Goal: Transaction & Acquisition: Purchase product/service

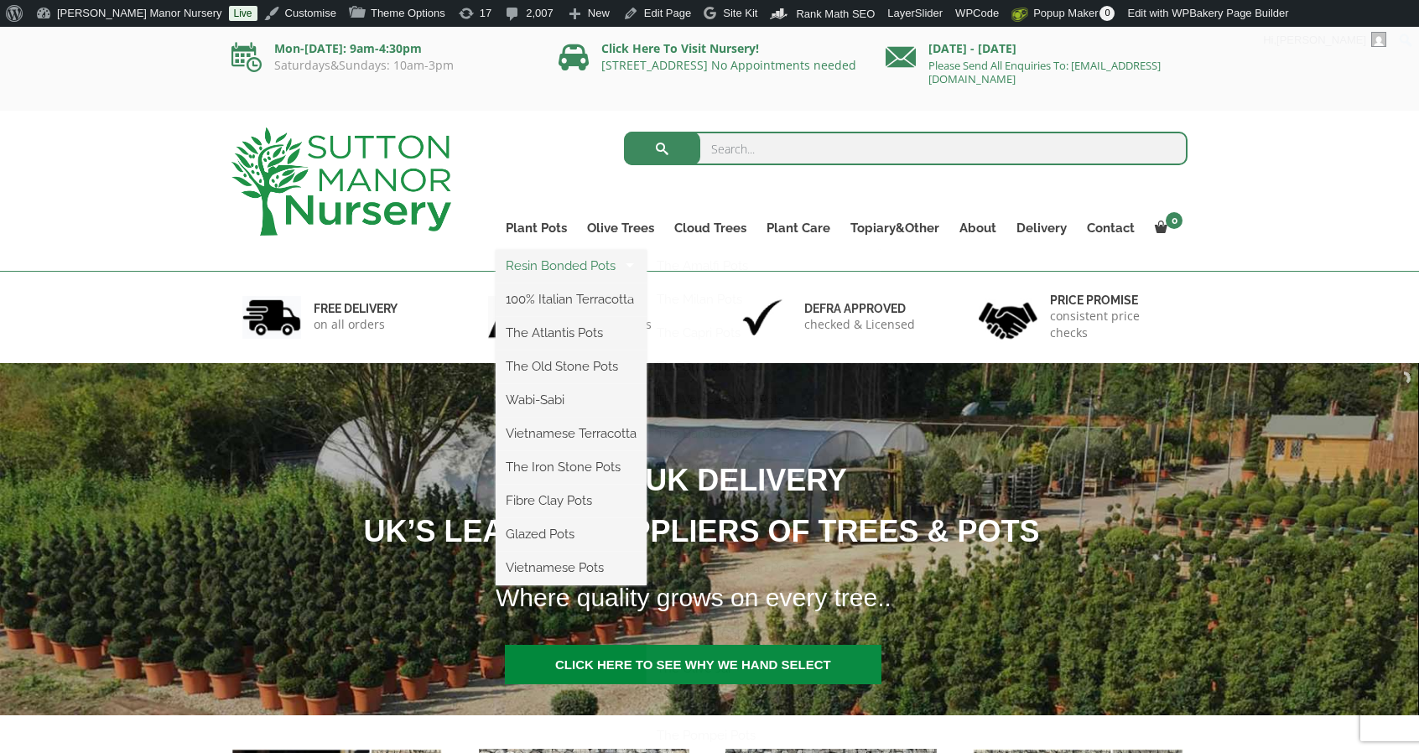
click at [548, 271] on link "Resin Bonded Pots" at bounding box center [571, 265] width 151 height 25
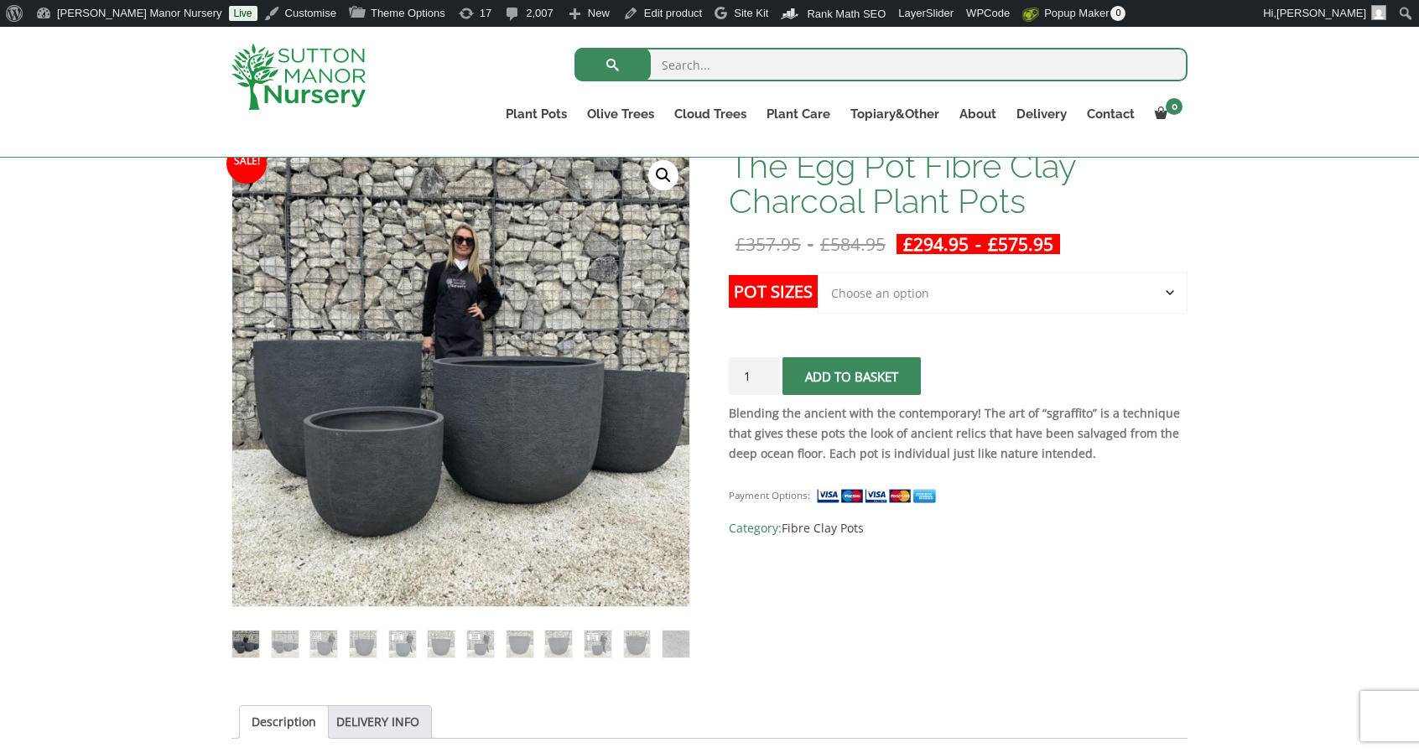
scroll to position [267, 0]
click at [924, 298] on select "Choose an option Click here to buy the 5th To Largest Pot In The Picture Click …" at bounding box center [1003, 292] width 370 height 42
select select "Click here to buy The Largest Pot In The Picture"
click at [818, 271] on select "Choose an option Click here to buy the 5th To Largest Pot In The Picture Click …" at bounding box center [1003, 292] width 370 height 42
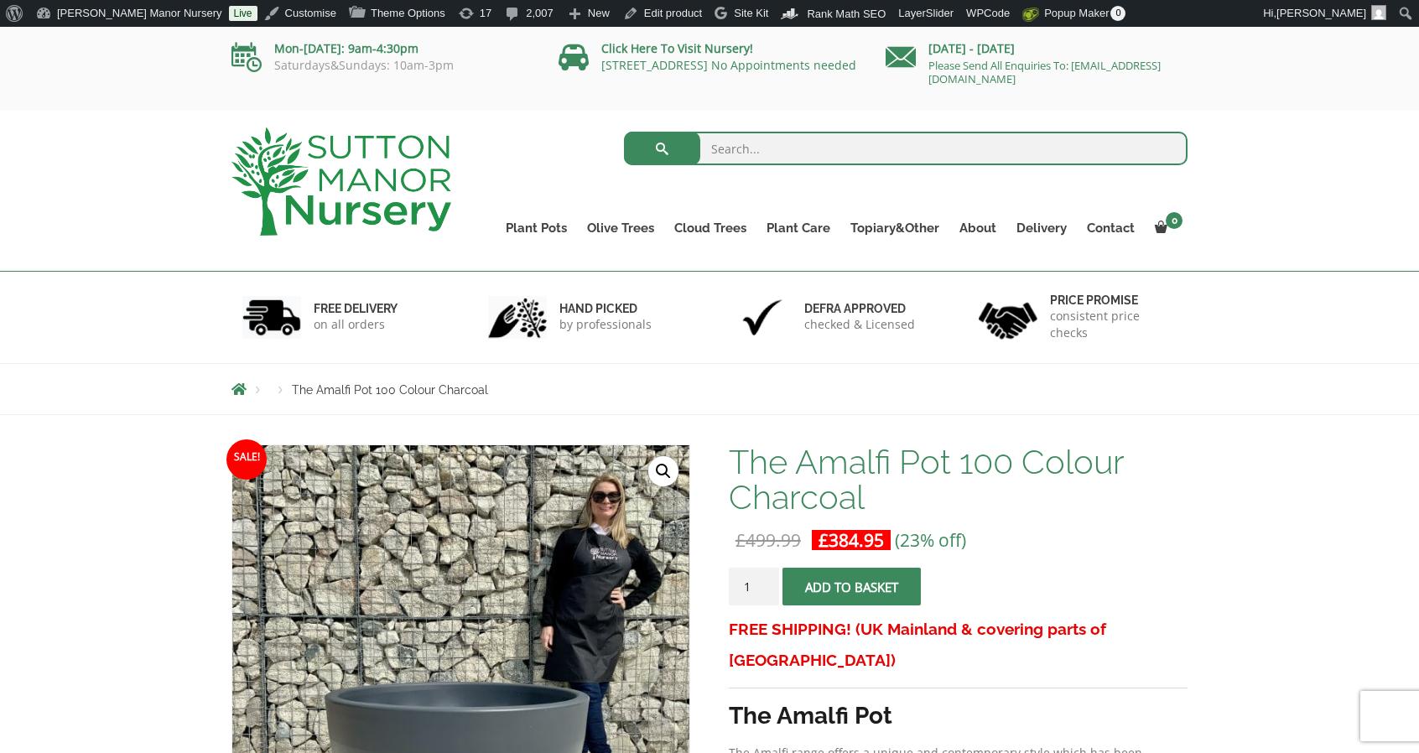
click at [851, 586] on span "submit" at bounding box center [851, 586] width 0 height 0
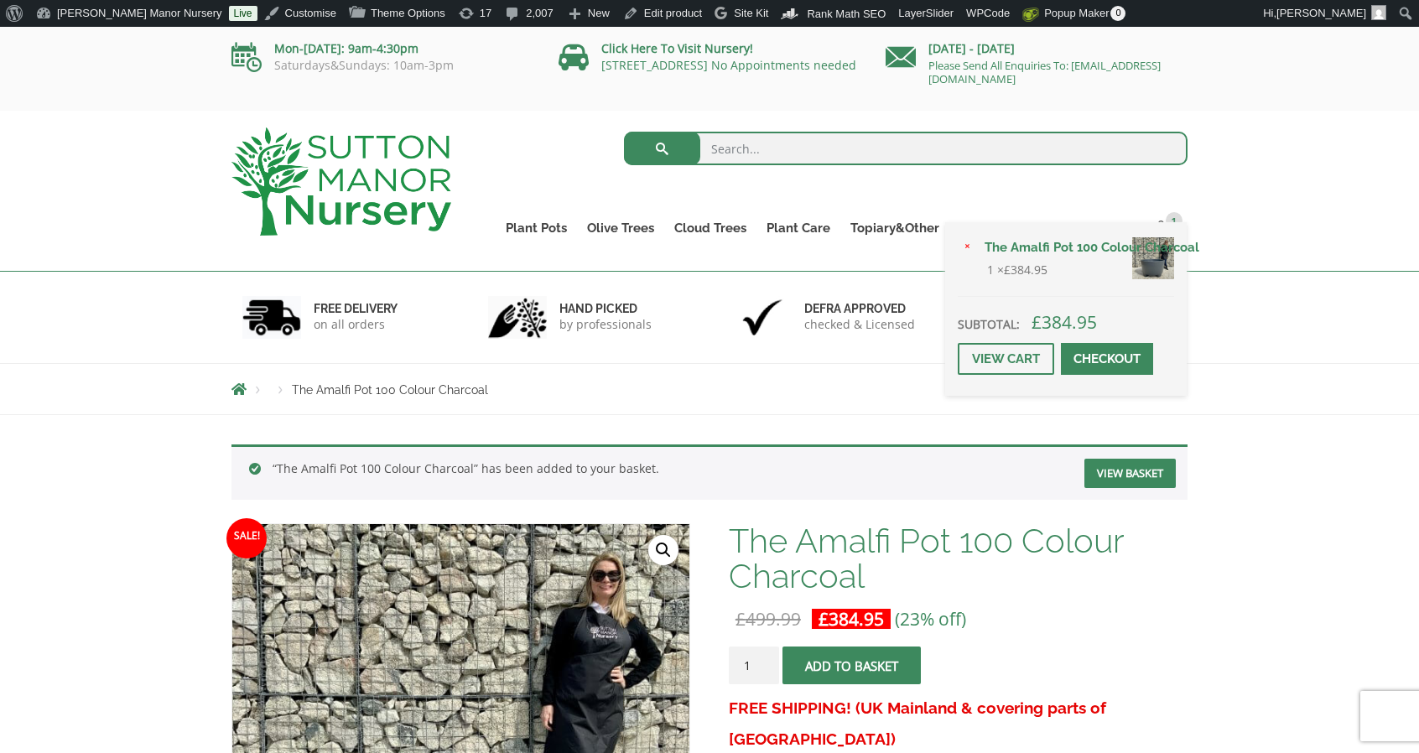
click at [1107, 359] on span at bounding box center [1107, 359] width 0 height 0
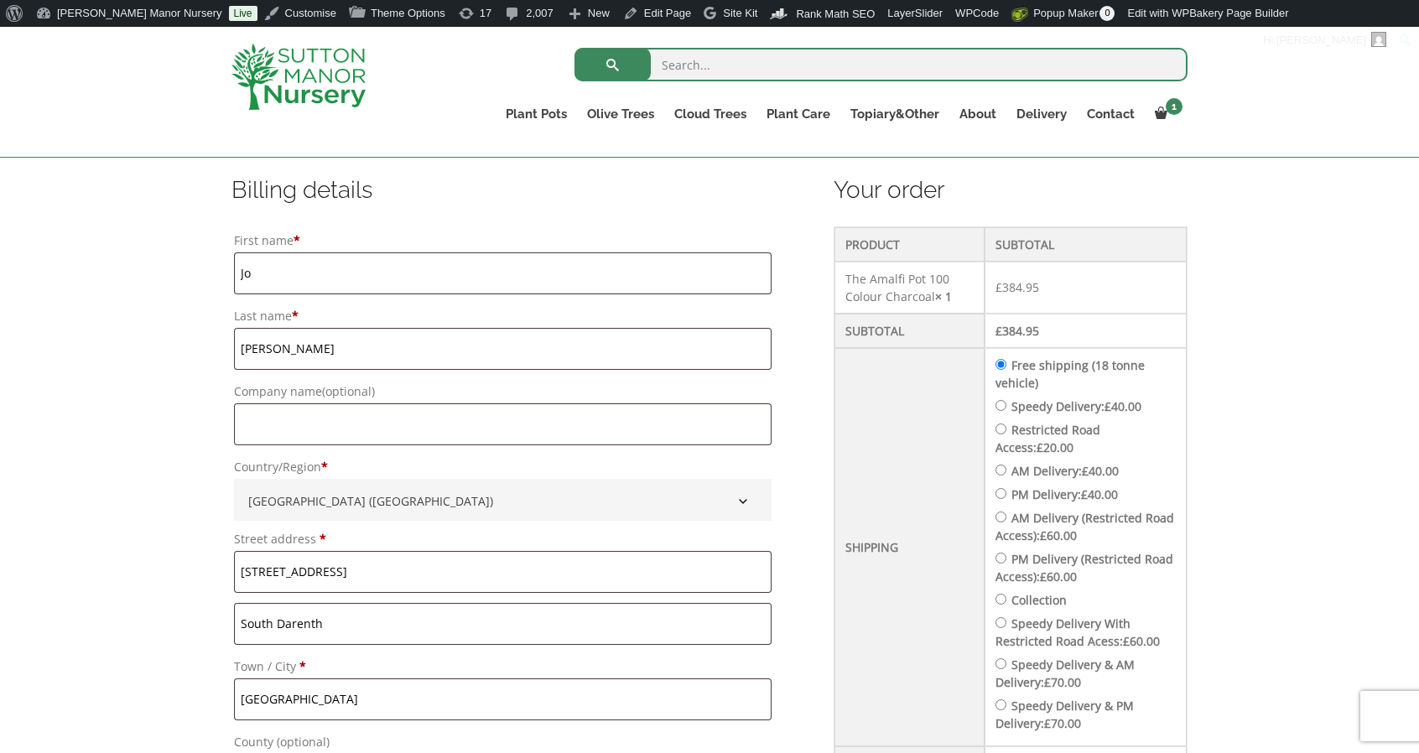
scroll to position [503, 0]
